Goal: Task Accomplishment & Management: Use online tool/utility

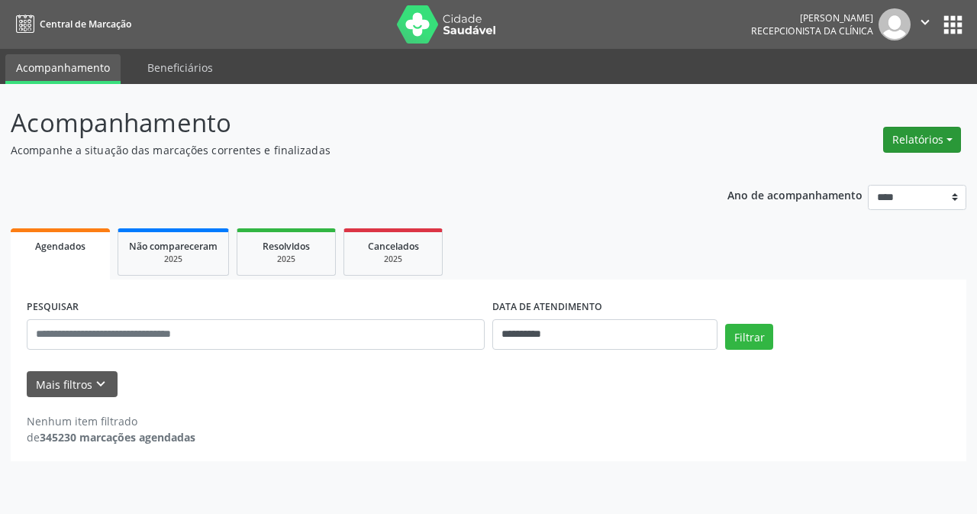
drag, startPoint x: 919, startPoint y: 137, endPoint x: 891, endPoint y: 129, distance: 28.7
click at [917, 136] on button "Relatórios" at bounding box center [922, 140] width 78 height 26
click at [907, 143] on button "Relatórios" at bounding box center [922, 140] width 78 height 26
click at [915, 140] on button "Relatórios" at bounding box center [922, 140] width 78 height 26
click at [864, 169] on link "Agendamentos" at bounding box center [880, 171] width 164 height 21
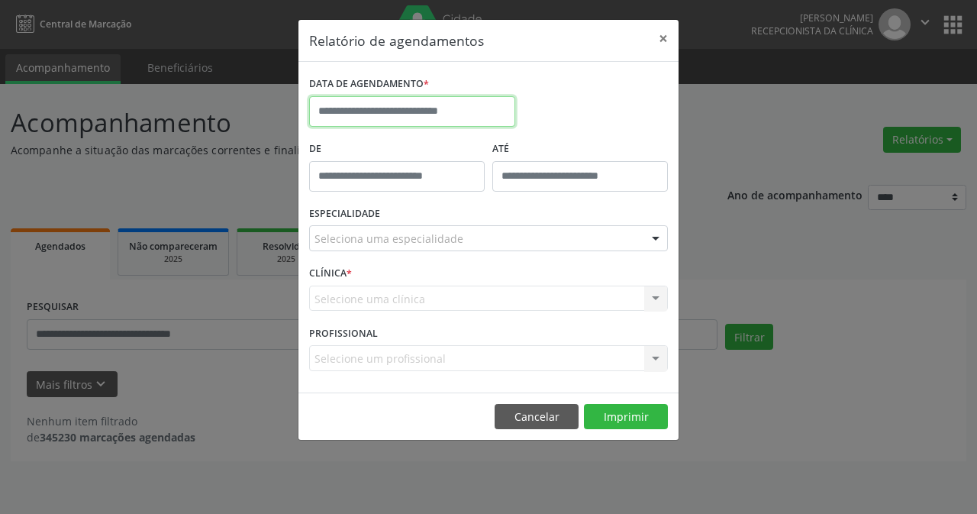
click at [450, 112] on input "text" at bounding box center [412, 111] width 206 height 31
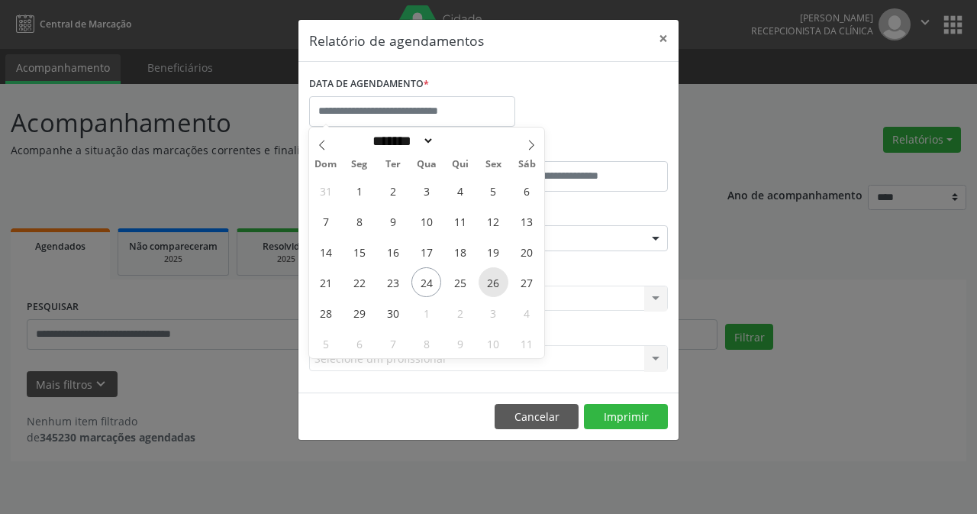
click at [495, 282] on span "26" at bounding box center [494, 282] width 30 height 30
type input "**********"
drag, startPoint x: 488, startPoint y: 285, endPoint x: 491, endPoint y: 277, distance: 8.7
click at [490, 282] on span "26" at bounding box center [494, 282] width 30 height 30
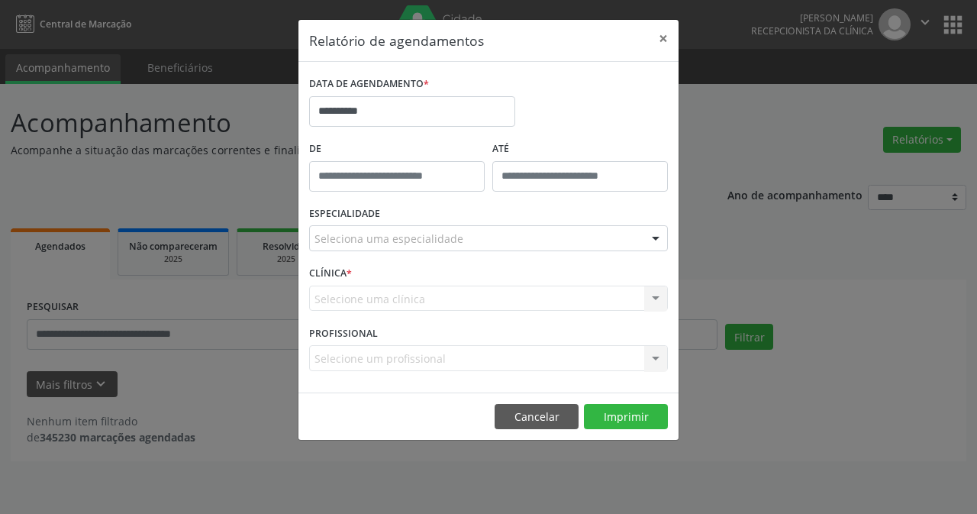
click at [659, 238] on div at bounding box center [655, 239] width 23 height 26
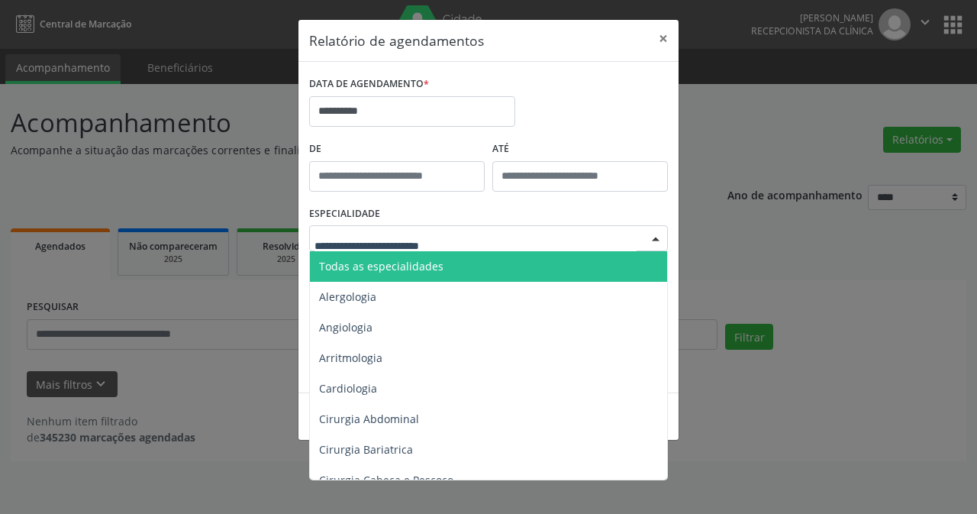
drag, startPoint x: 417, startPoint y: 266, endPoint x: 464, endPoint y: 271, distance: 47.6
click at [422, 266] on span "Todas as especialidades" at bounding box center [381, 266] width 124 height 15
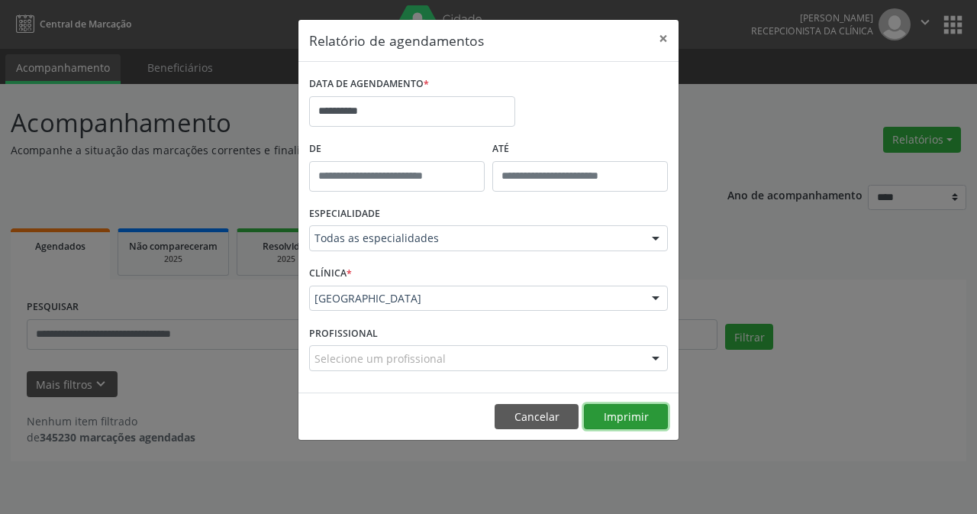
click at [611, 410] on button "Imprimir" at bounding box center [626, 417] width 84 height 26
drag, startPoint x: 667, startPoint y: 36, endPoint x: 898, endPoint y: 160, distance: 261.6
click at [669, 36] on button "×" at bounding box center [663, 38] width 31 height 37
